Goal: Task Accomplishment & Management: Use online tool/utility

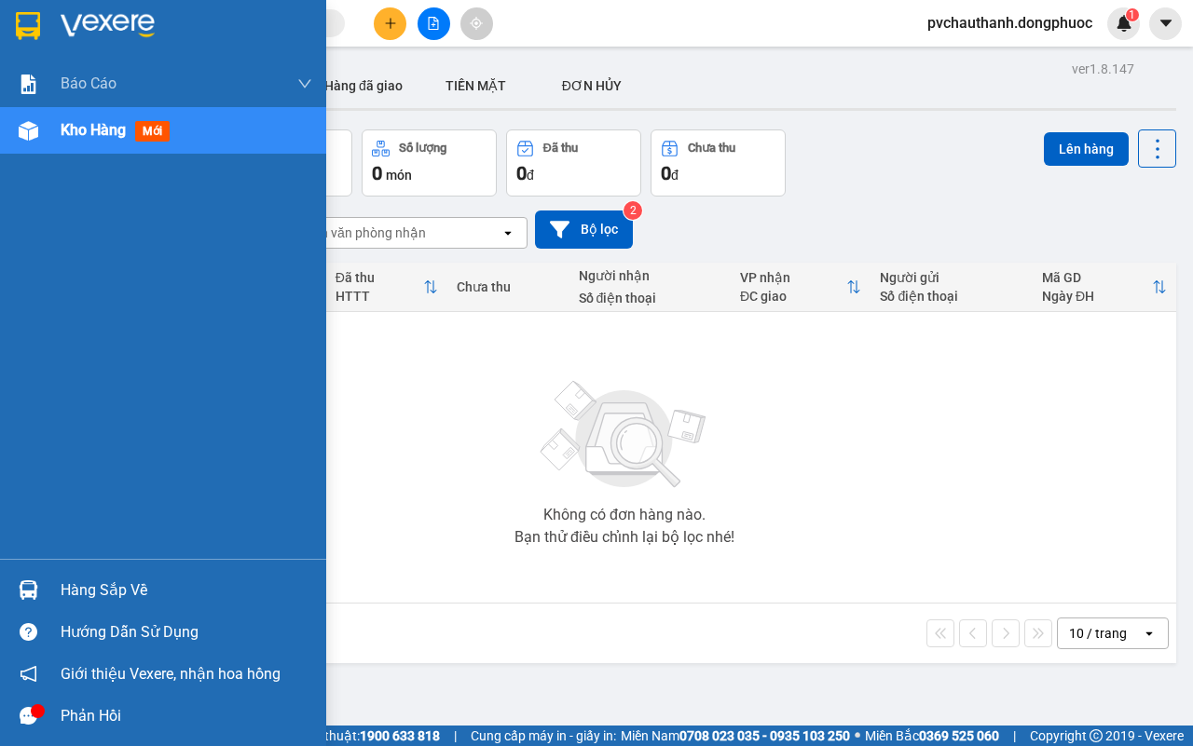
click at [82, 579] on div "Hàng sắp về" at bounding box center [187, 591] width 252 height 28
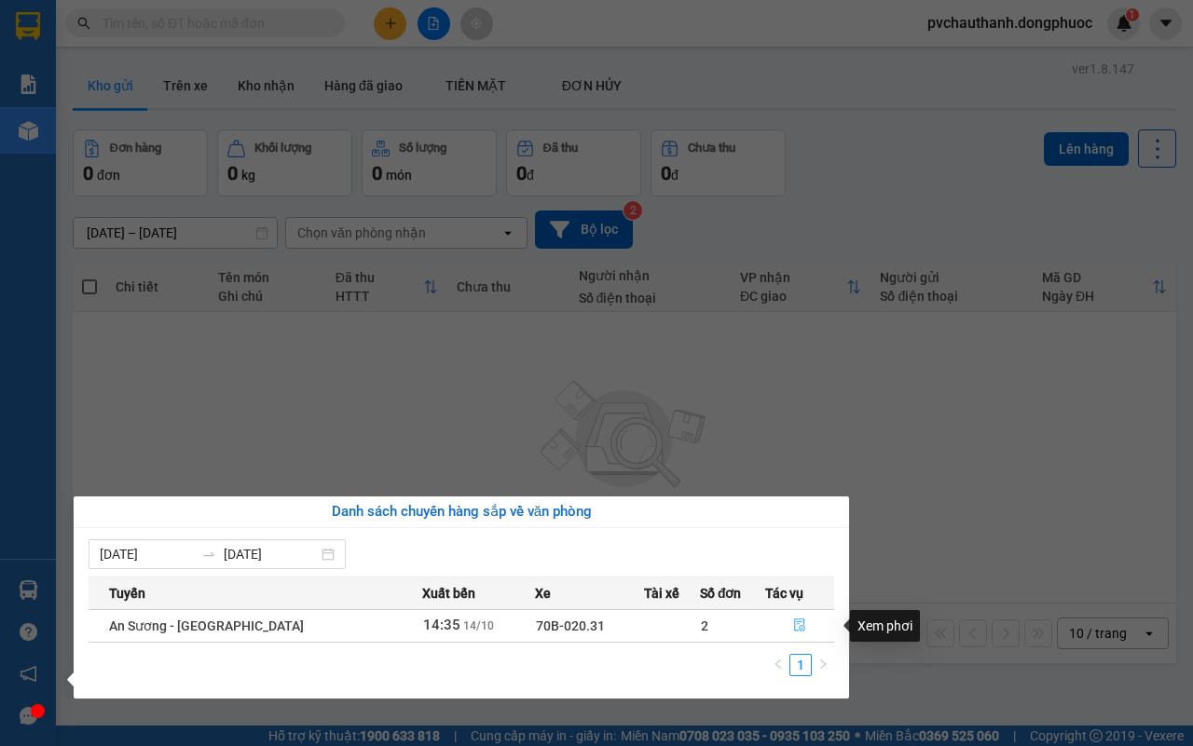
click at [793, 629] on icon "file-done" at bounding box center [799, 625] width 13 height 13
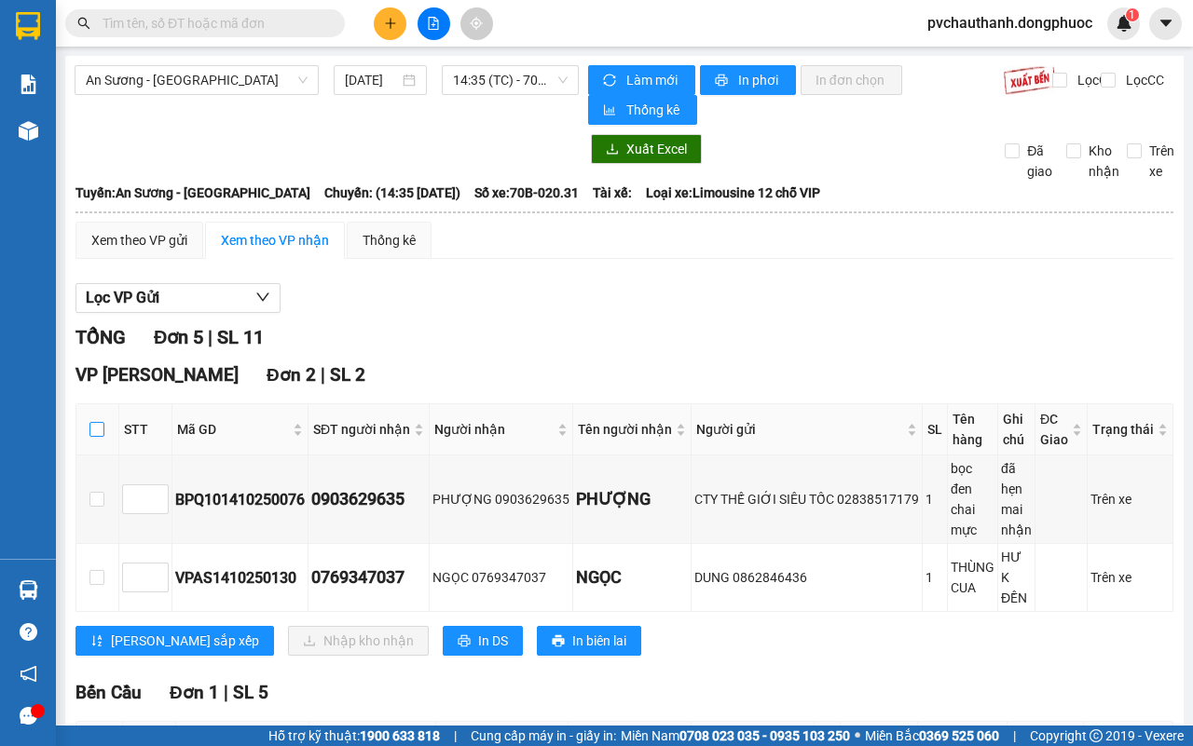
click at [99, 426] on input "checkbox" at bounding box center [96, 429] width 15 height 15
checkbox input "true"
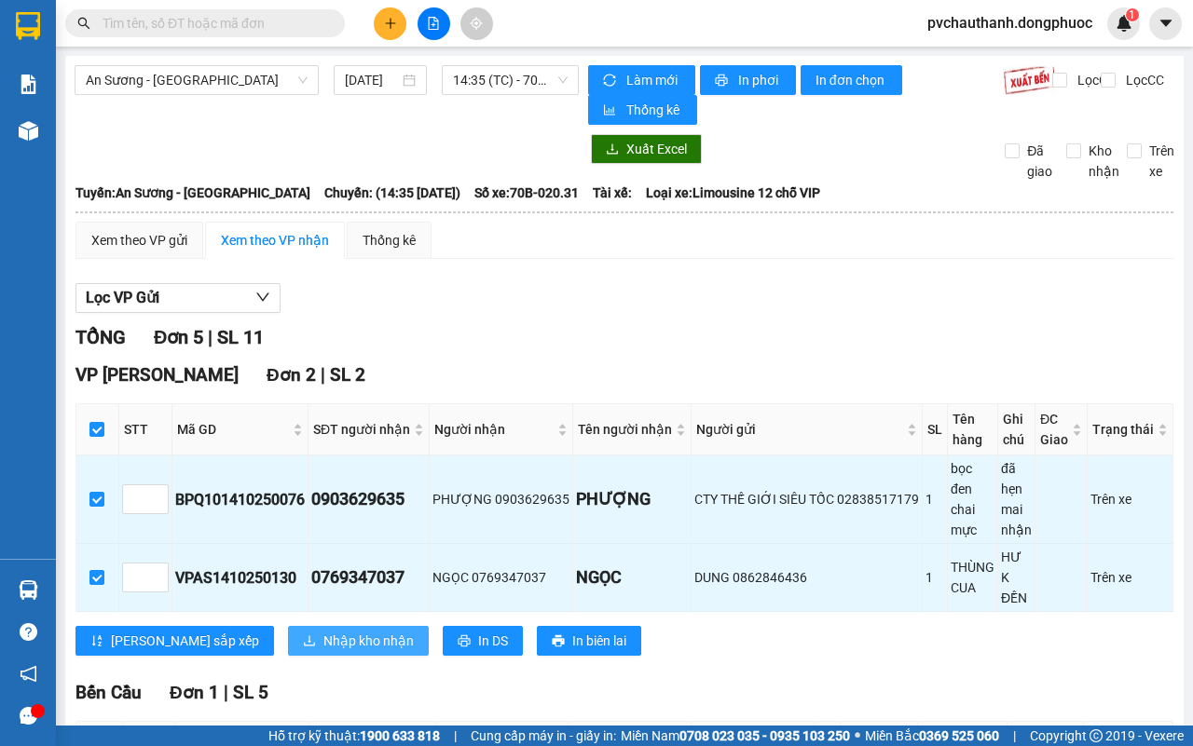
click at [323, 639] on span "Nhập kho nhận" at bounding box center [368, 641] width 90 height 21
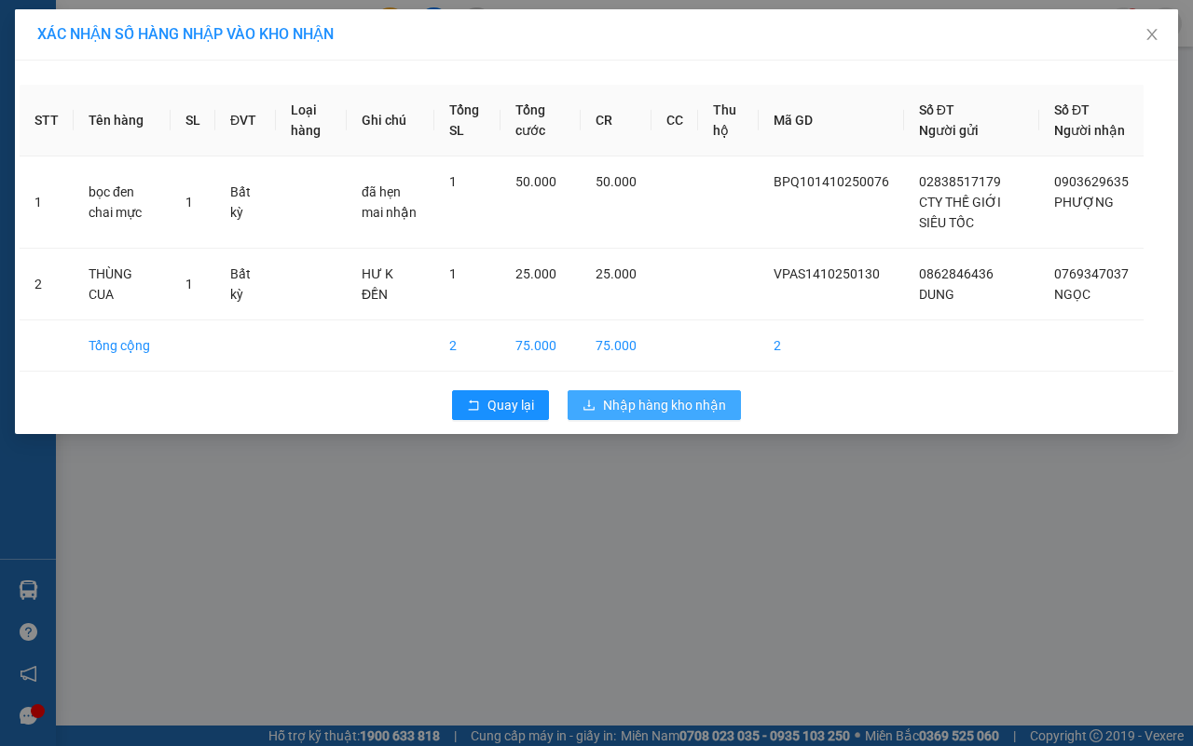
click at [641, 416] on span "Nhập hàng kho nhận" at bounding box center [664, 405] width 123 height 21
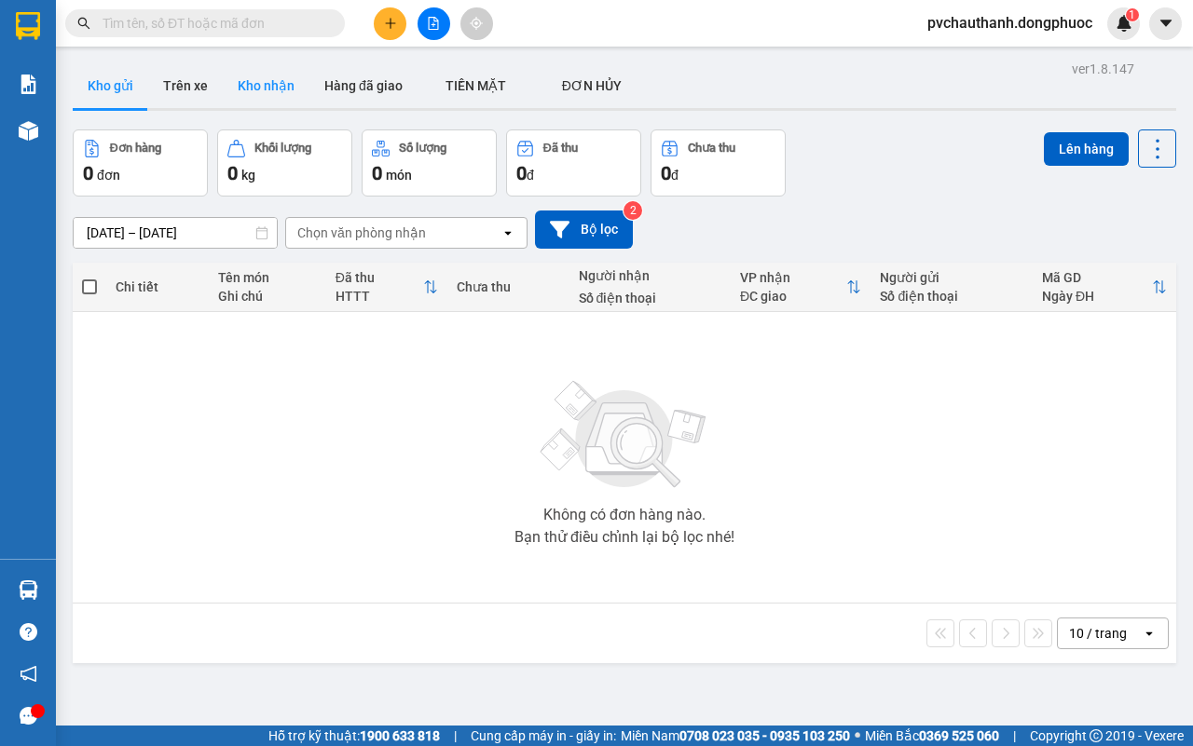
click at [253, 76] on button "Kho nhận" at bounding box center [266, 85] width 87 height 45
